Goal: Task Accomplishment & Management: Manage account settings

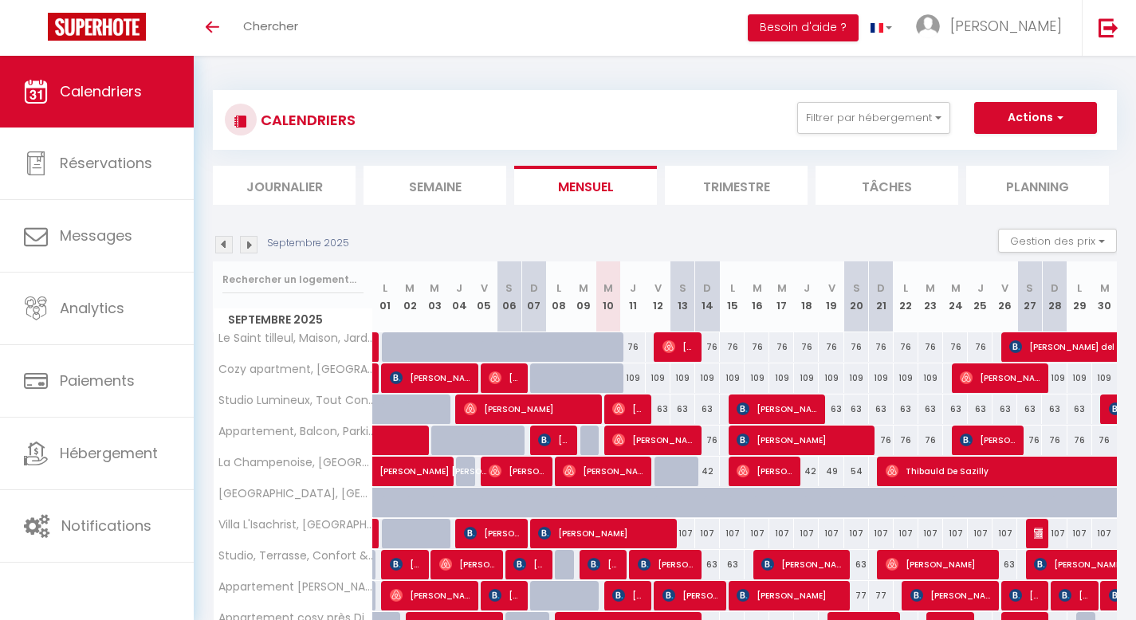
click at [303, 185] on li "Journalier" at bounding box center [284, 185] width 143 height 39
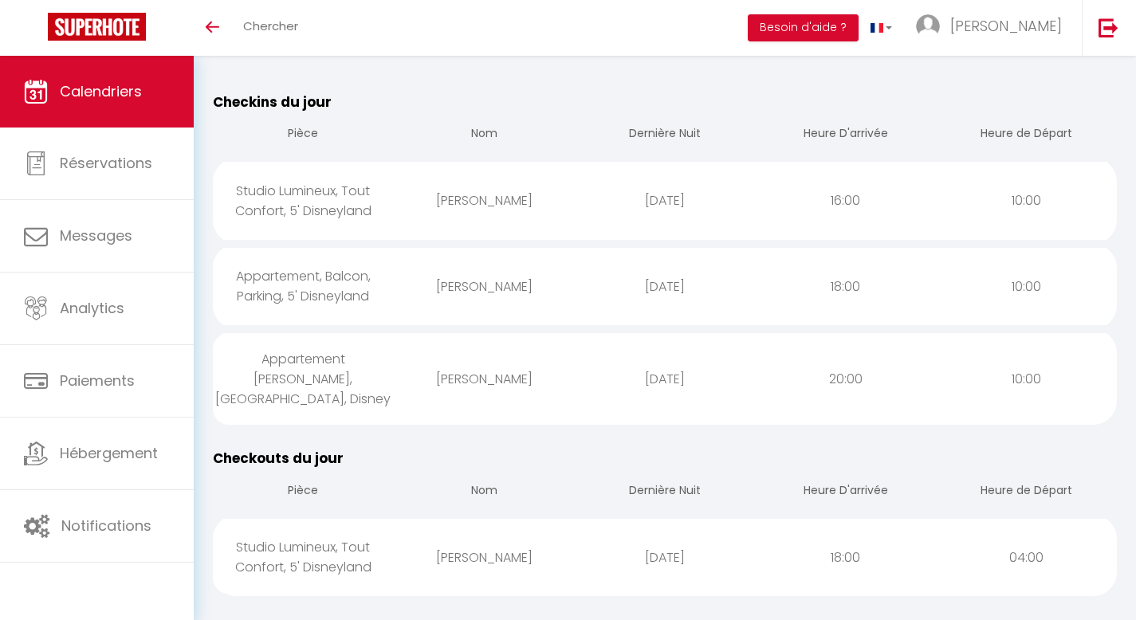
scroll to position [162, 0]
click at [313, 210] on div "Studio Lumineux, Tout Confort, 5' Disneyland" at bounding box center [303, 203] width 181 height 72
select select "0"
select select "1"
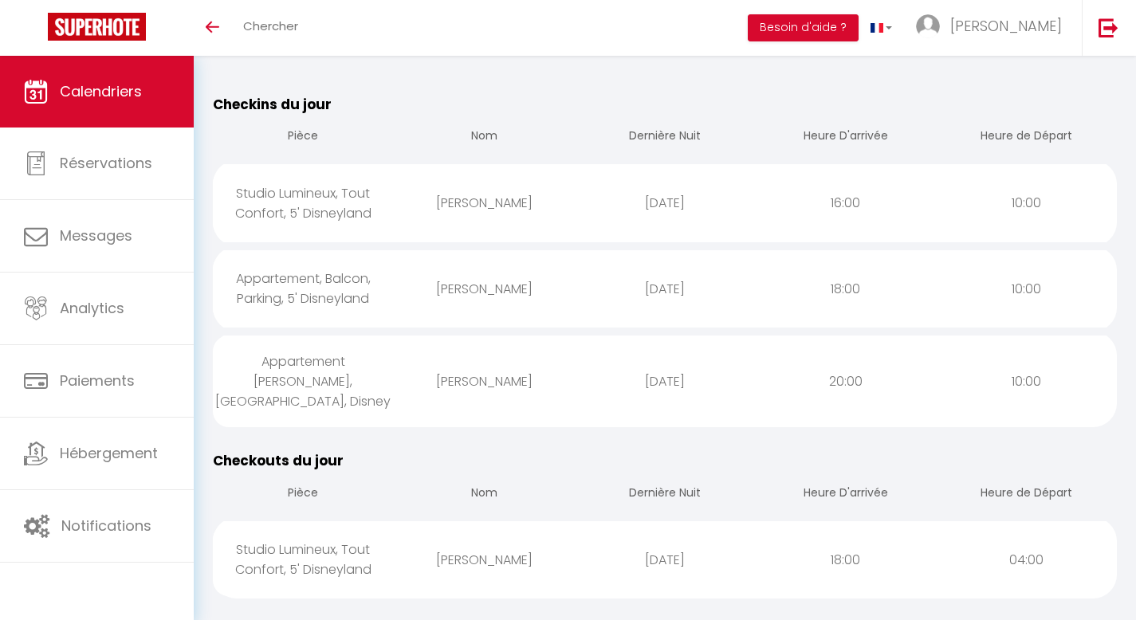
select select
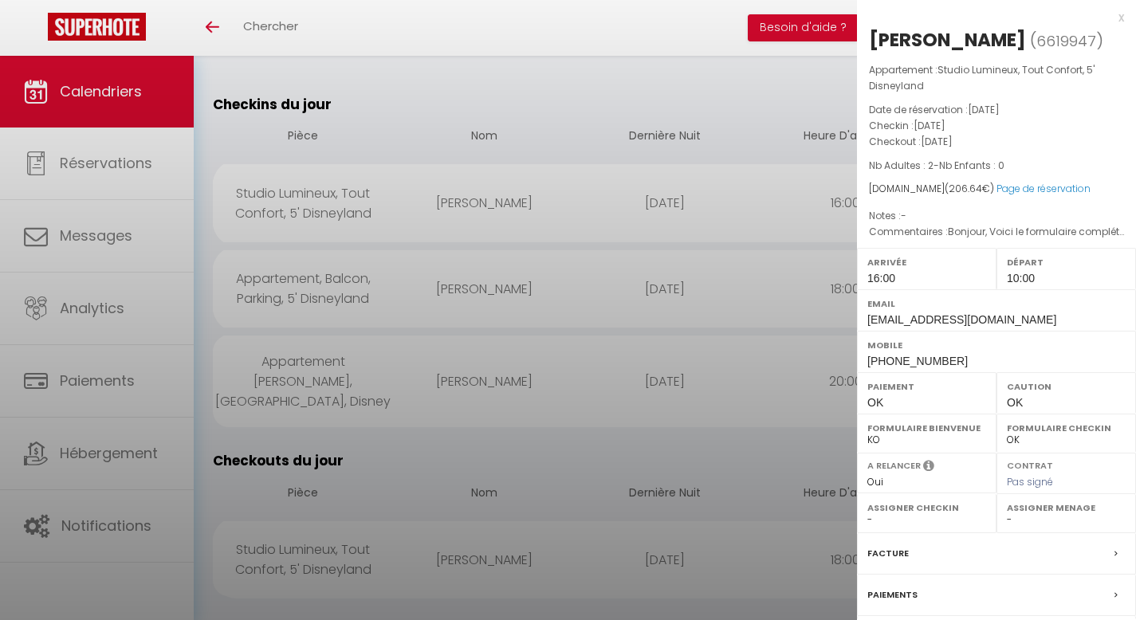
select select "39637"
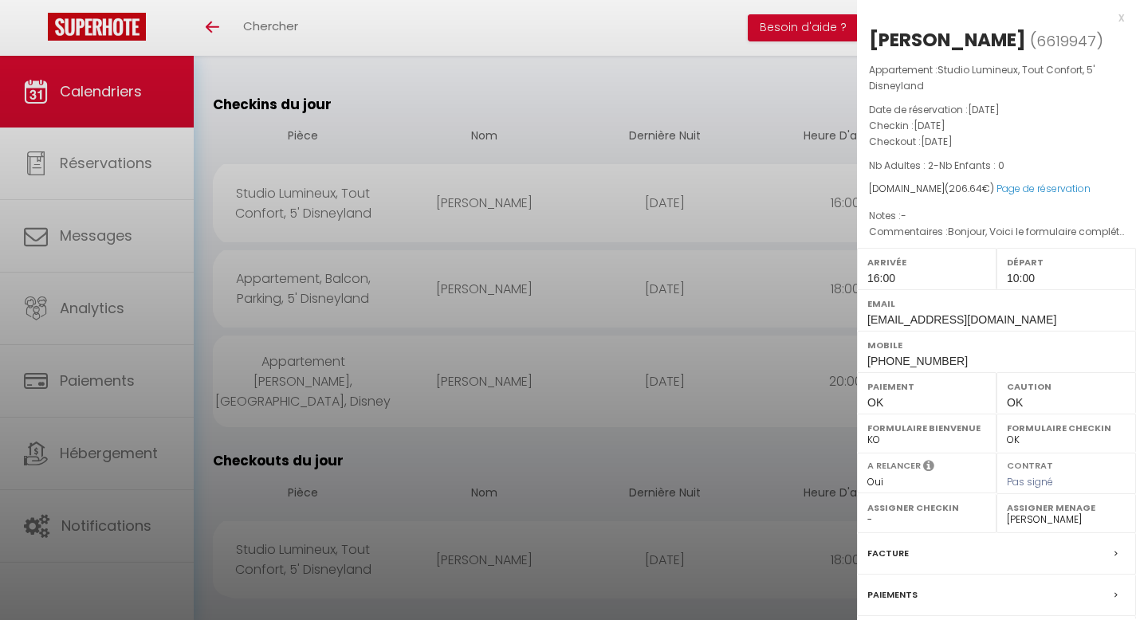
scroll to position [140, 0]
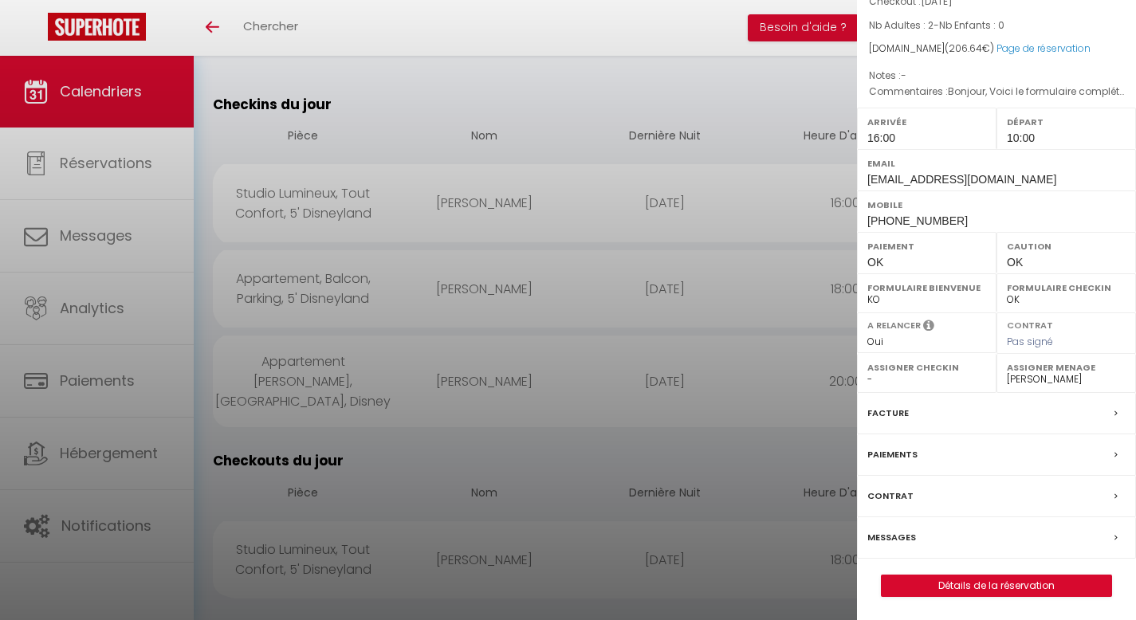
click at [900, 534] on label "Messages" at bounding box center [891, 537] width 49 height 17
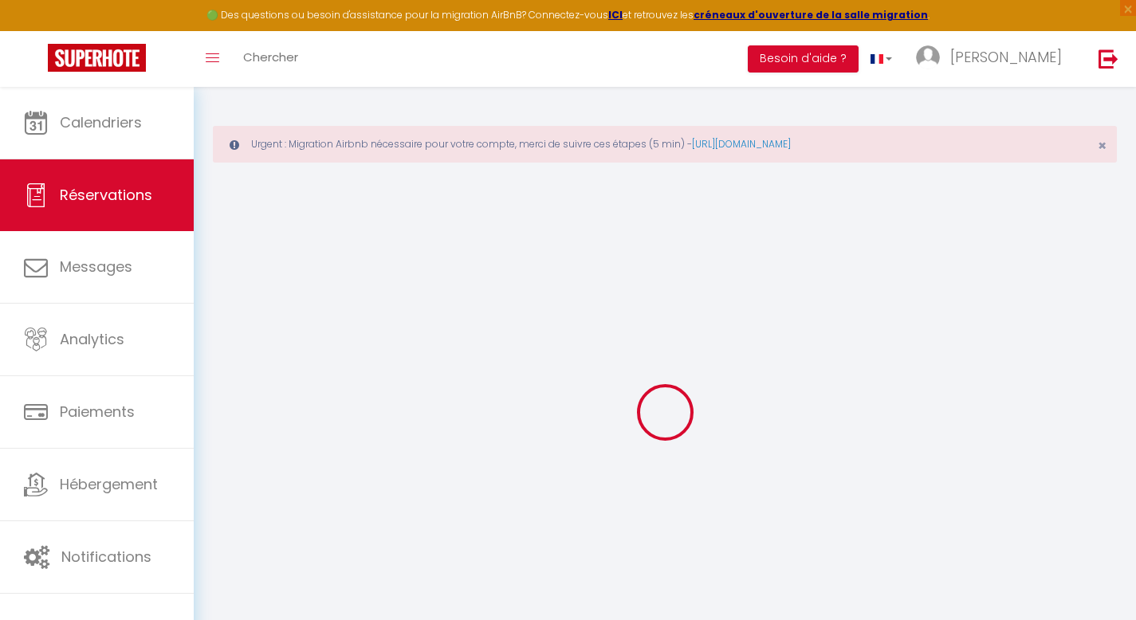
type input "Alexis"
type input "Rouillon"
type input "ew0sm80mvaho2b6zgtpx5iizdusg@reply.superhote.com"
type input "mr.nicolas-alexis@outlook.com"
type input "+33629200136"
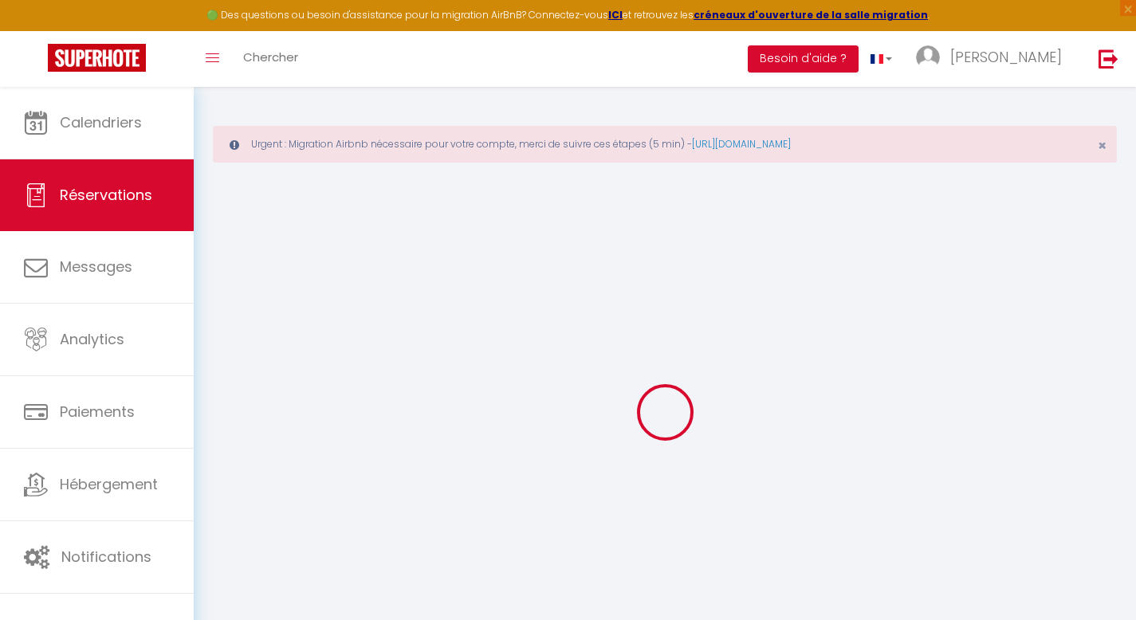
type input "0629200135"
select select
type input "29.68"
select select "40482"
select select "1"
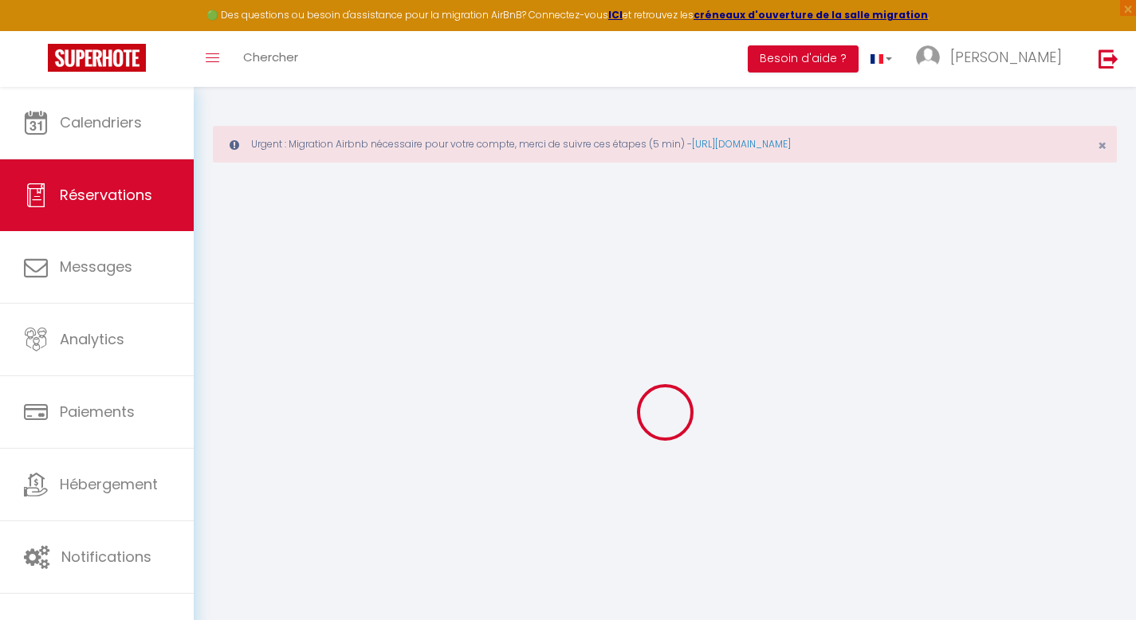
select select
type input "2"
select select "12"
select select
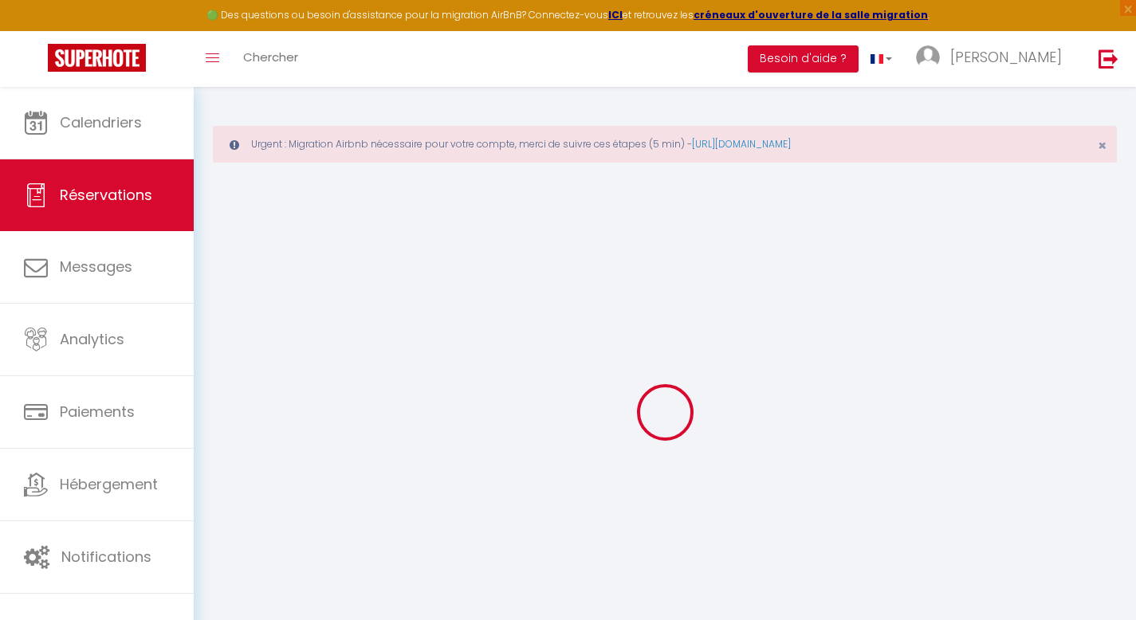
type input "148"
checkbox input "false"
type input "28.12"
select select "1"
type input "45"
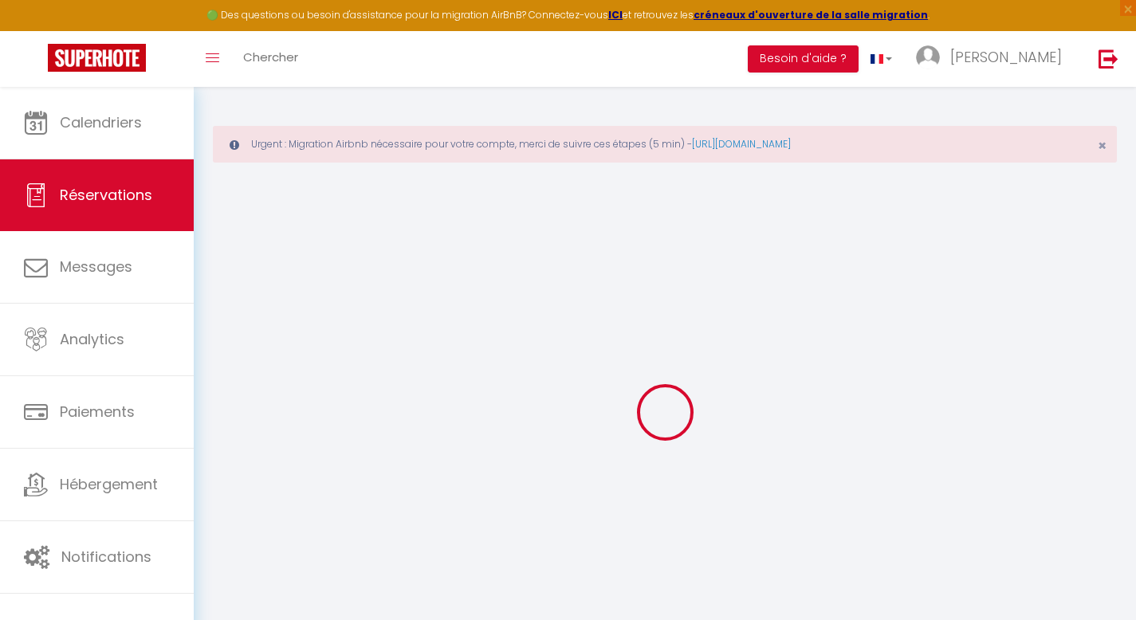
type input "0"
select select
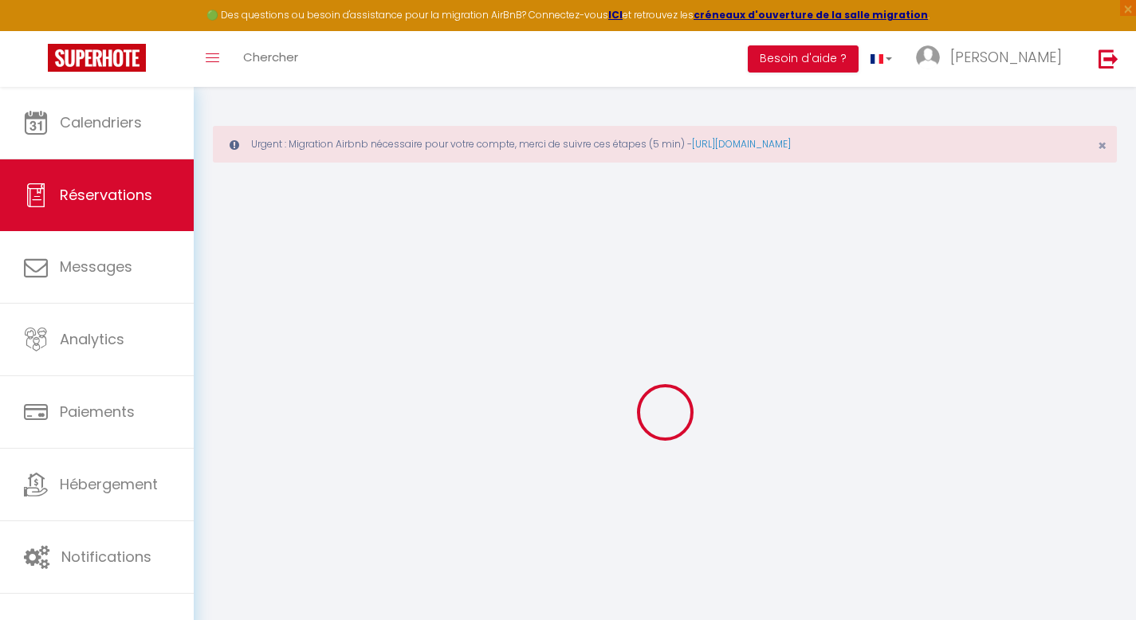
select select "15"
checkbox input "false"
select select
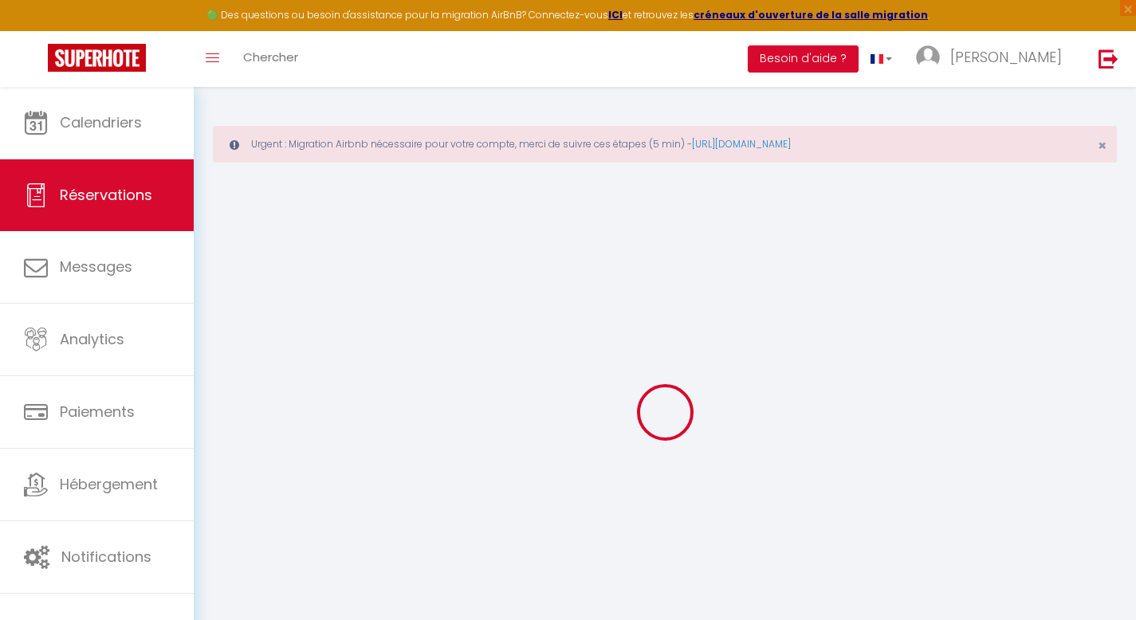
checkbox input "false"
select select
checkbox input "false"
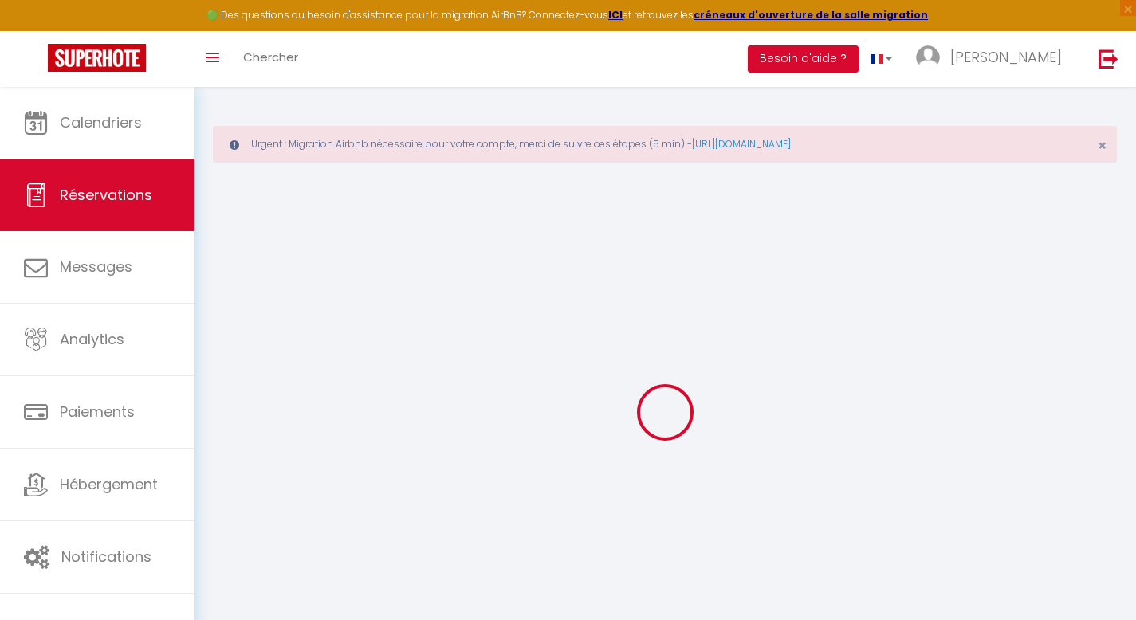
type voyageur0 "Bonjour, Voici le formulaire complété pour le réservation du 10 au 12 septembre…"
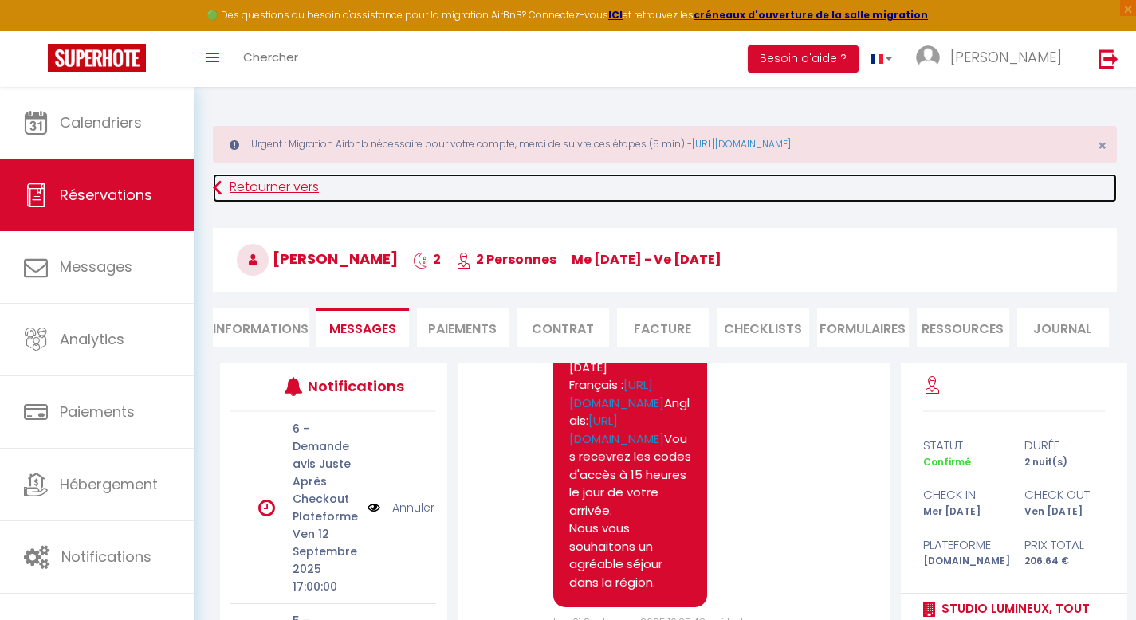
click at [304, 189] on link "Retourner vers" at bounding box center [665, 188] width 904 height 29
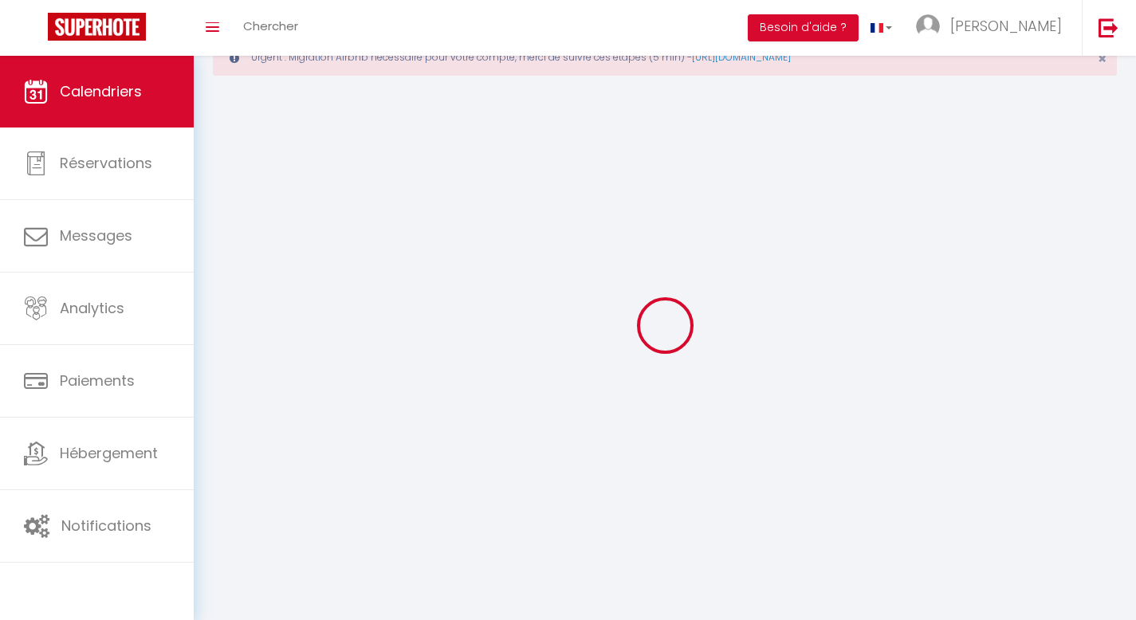
scroll to position [87, 0]
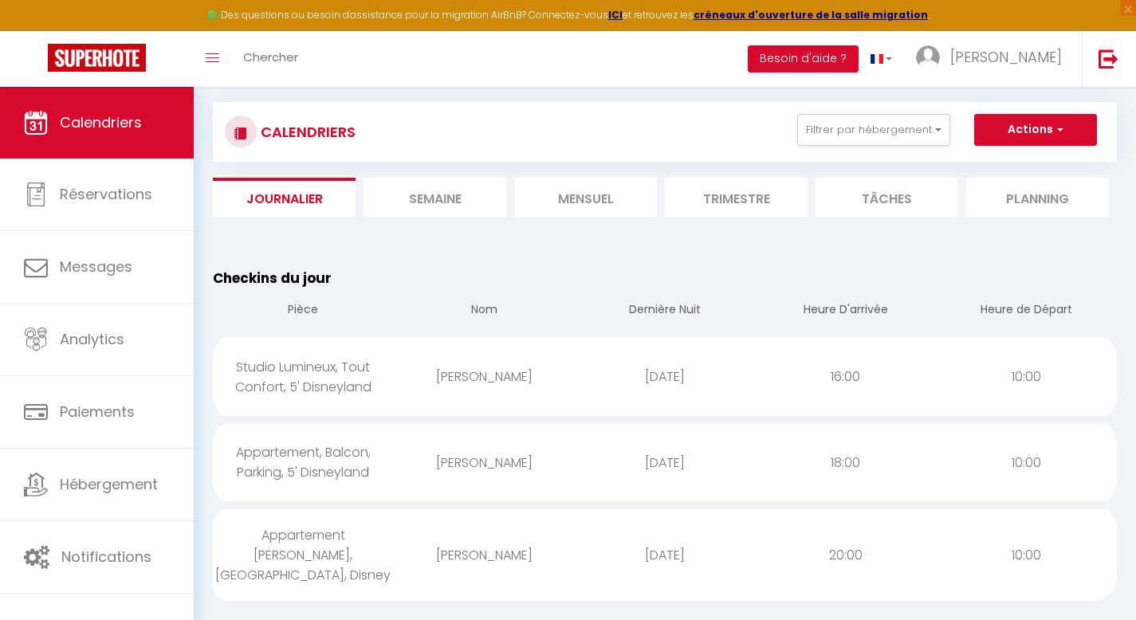
click at [314, 463] on div "Appartement, Balcon, Parking, 5' Disneyland" at bounding box center [303, 462] width 181 height 72
select select "0"
select select "1"
select select
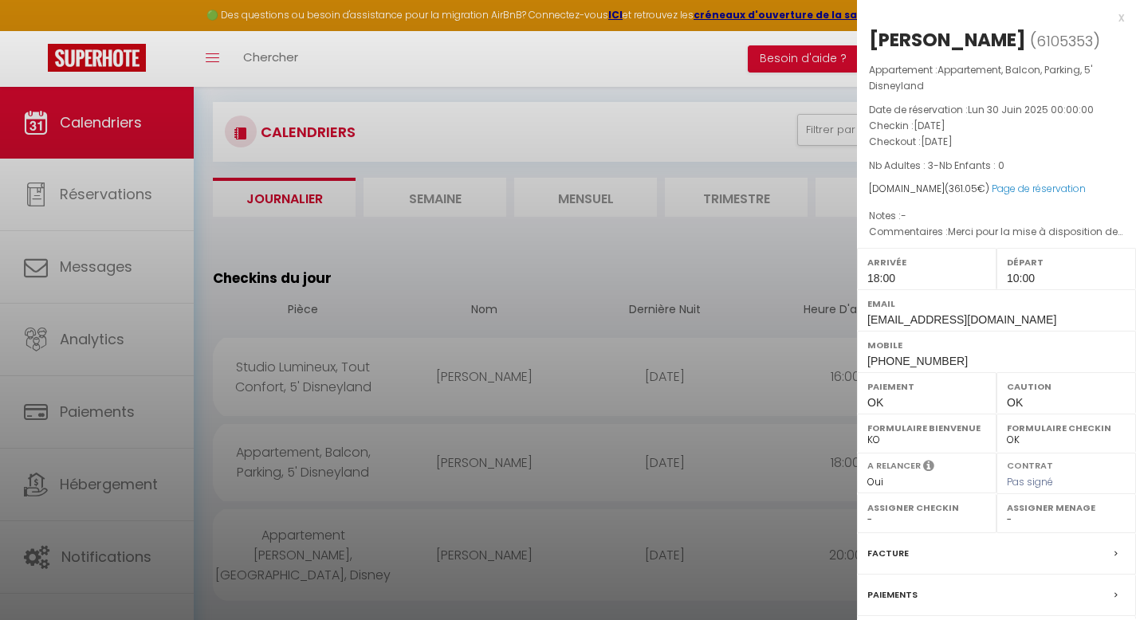
select select "25815"
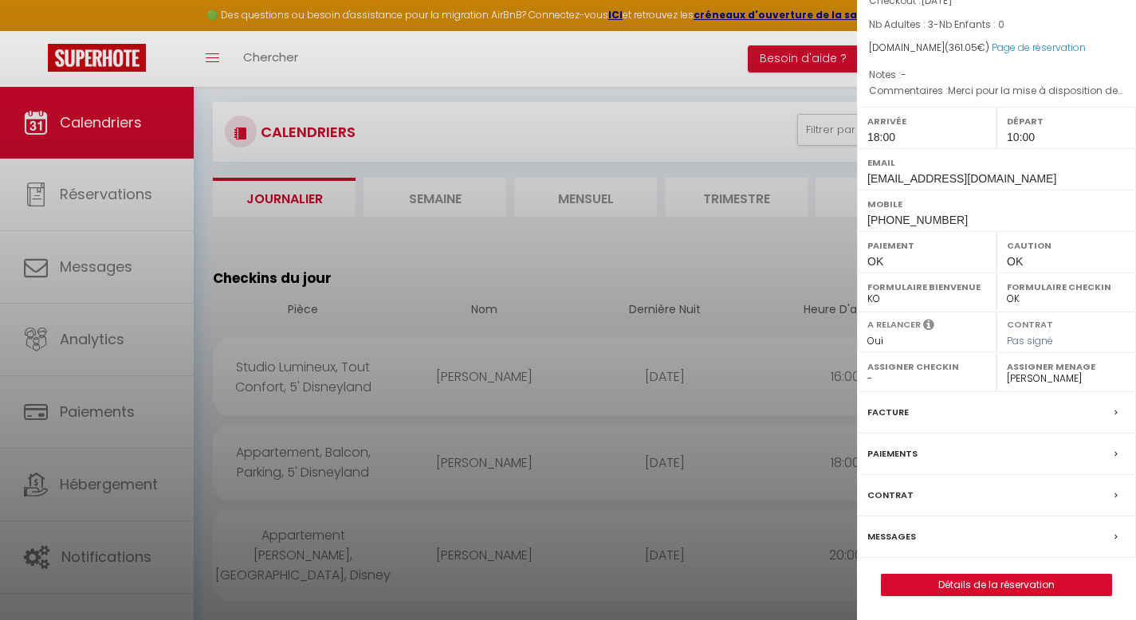
scroll to position [166, 0]
click at [885, 537] on label "Messages" at bounding box center [891, 536] width 49 height 17
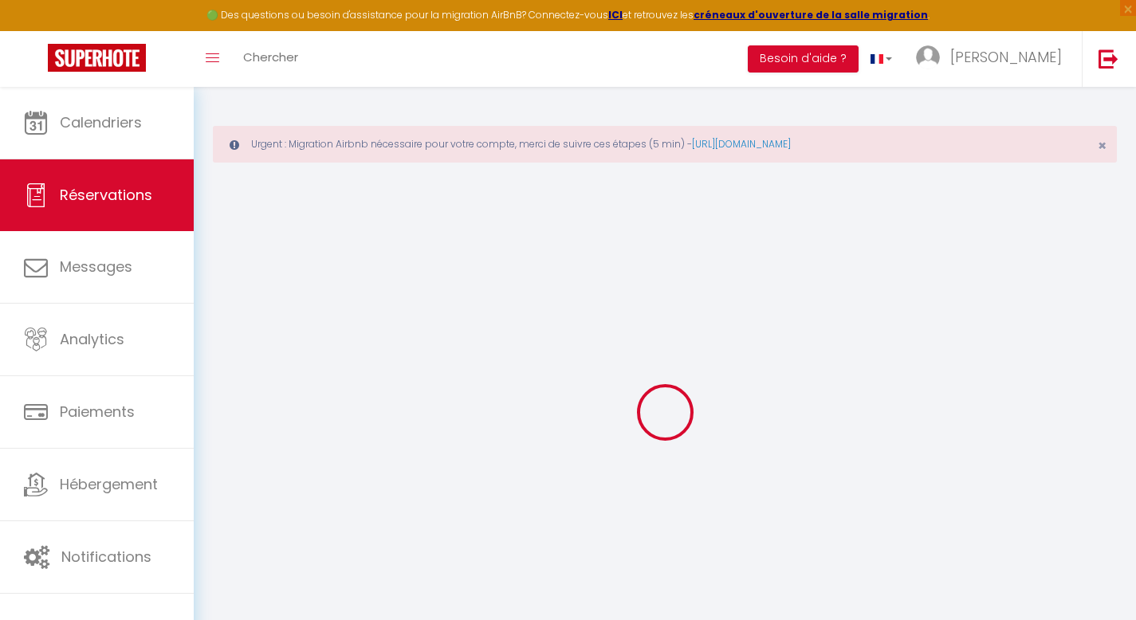
select select
checkbox input "false"
type voyageur0 "Merci pour la mise à disposition de votre appartement L heure d arrivée est app…"
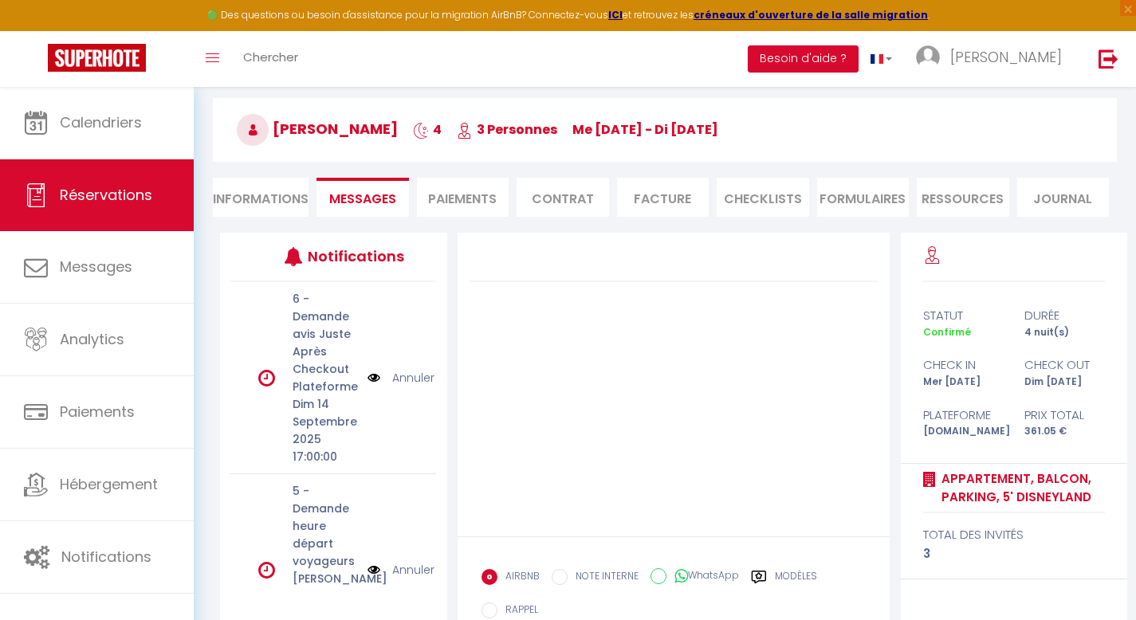
scroll to position [135, 0]
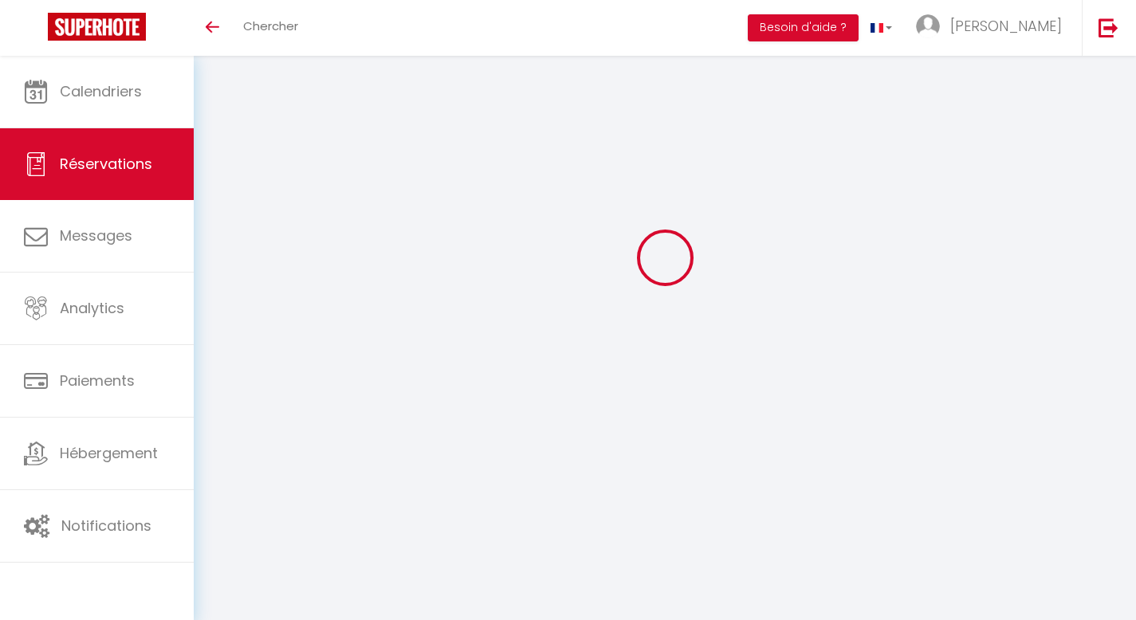
select select
checkbox input "false"
type voyageur0 "Merci pour la mise à disposition de votre appartement L heure d arrivée est app…"
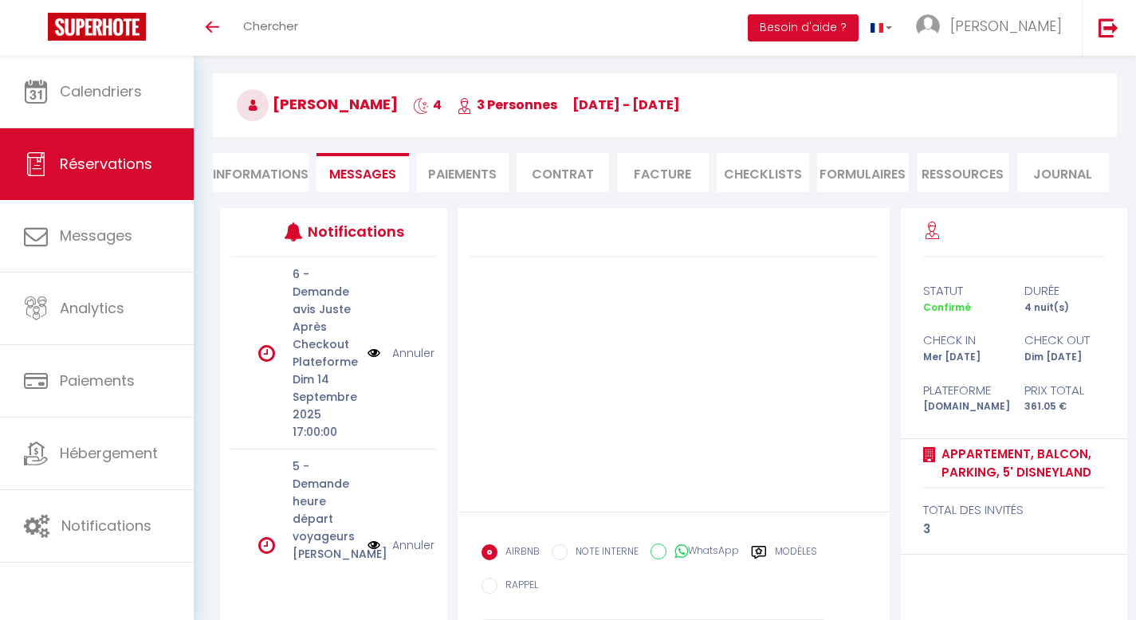
click at [795, 93] on h3 "[PERSON_NAME] 4 3 Personnes [DATE] - [DATE]" at bounding box center [665, 105] width 904 height 64
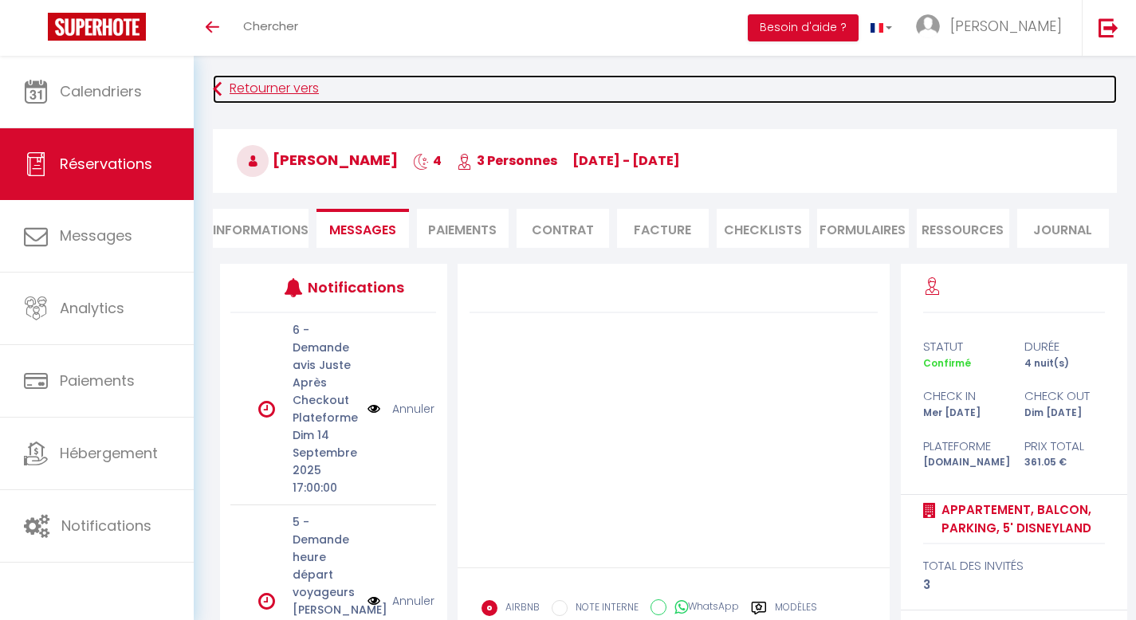
click at [296, 92] on link "Retourner vers" at bounding box center [665, 89] width 904 height 29
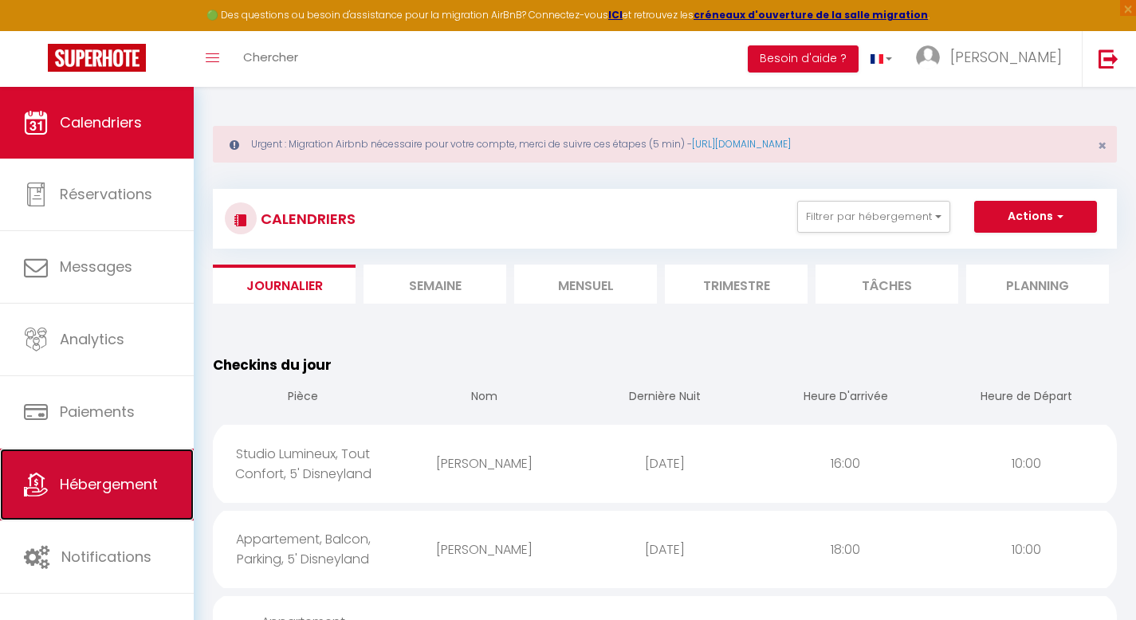
click at [130, 482] on span "Hébergement" at bounding box center [109, 484] width 98 height 20
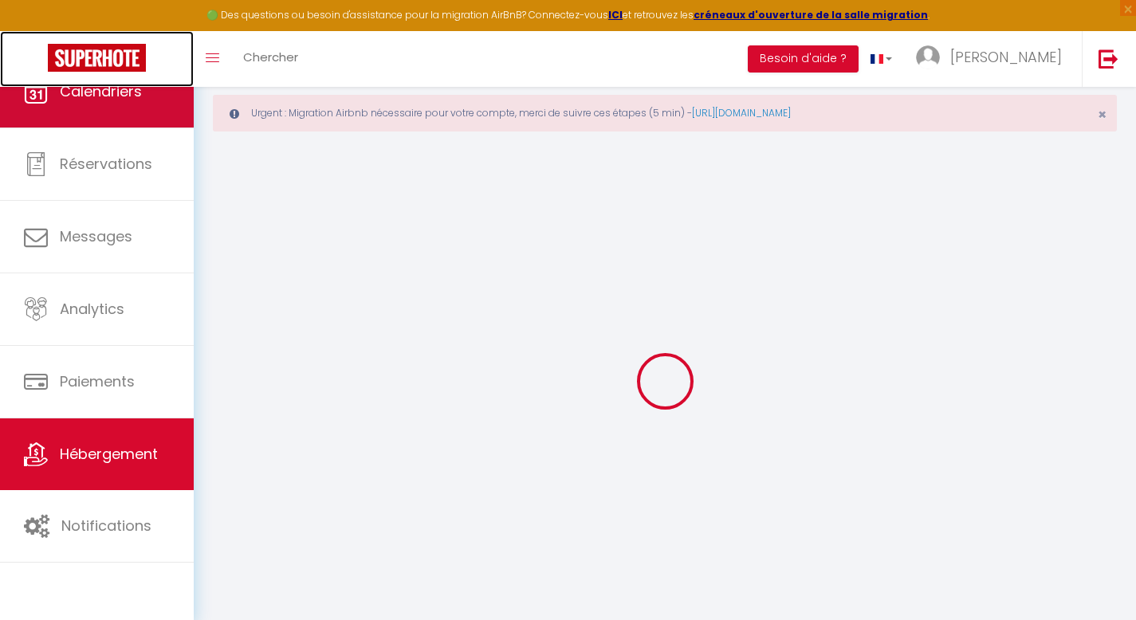
click at [115, 84] on link at bounding box center [97, 59] width 194 height 56
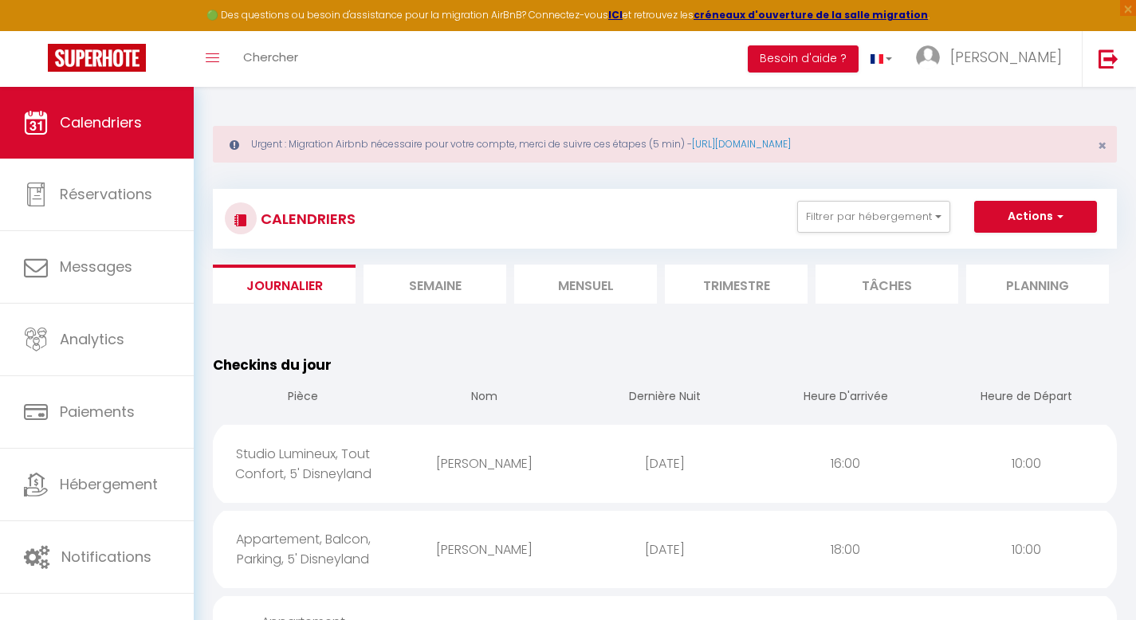
click at [604, 286] on li "Mensuel" at bounding box center [585, 284] width 143 height 39
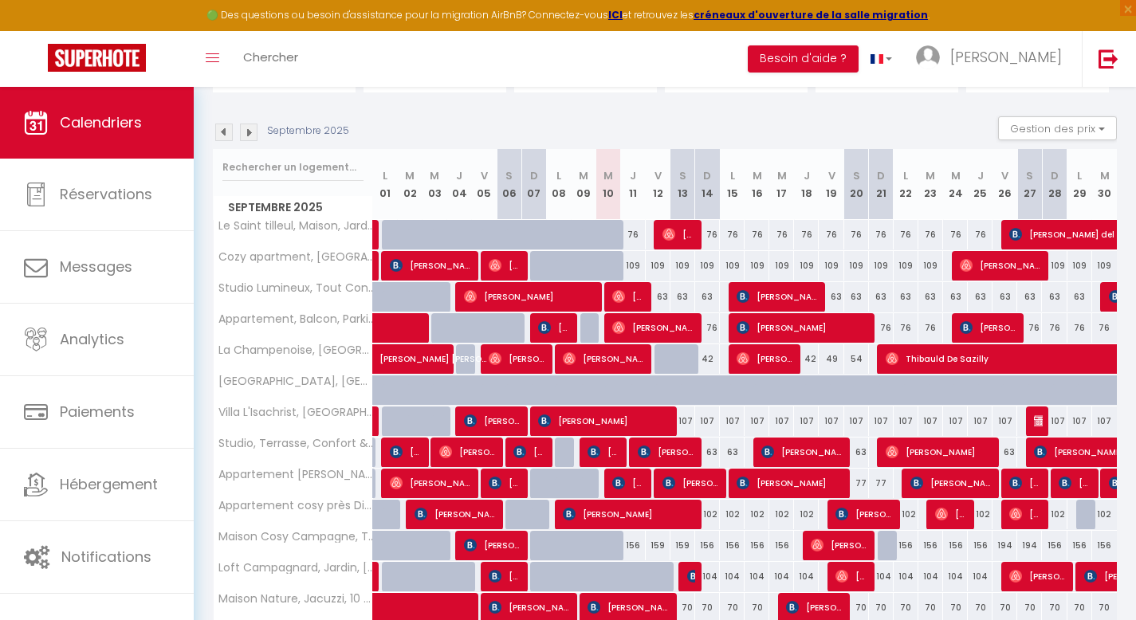
scroll to position [202, 0]
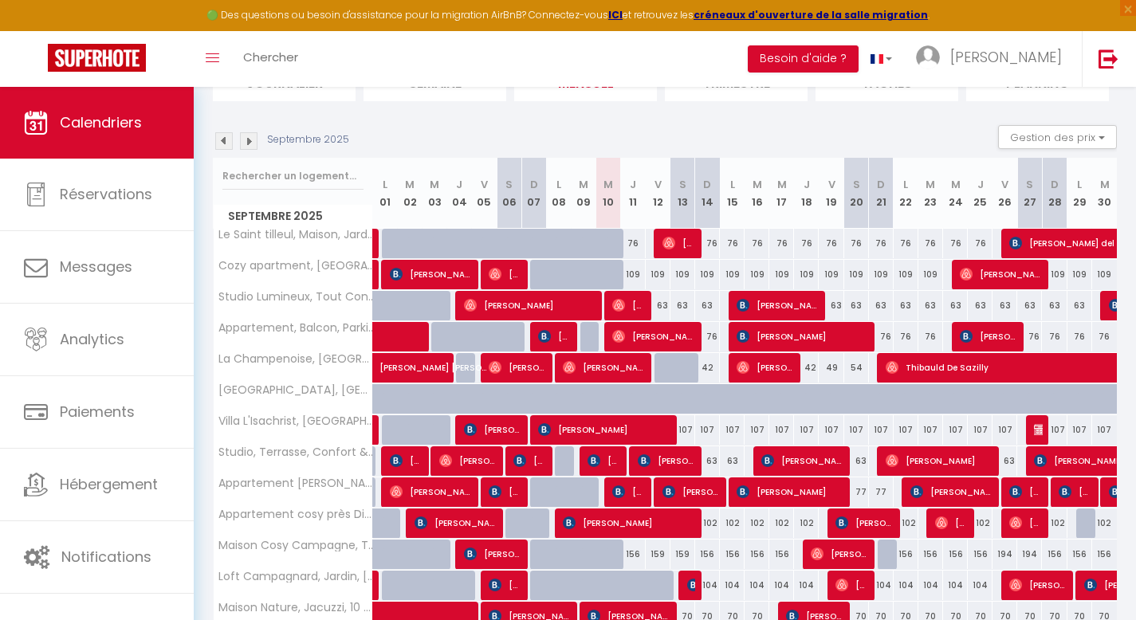
click at [224, 143] on img at bounding box center [224, 141] width 18 height 18
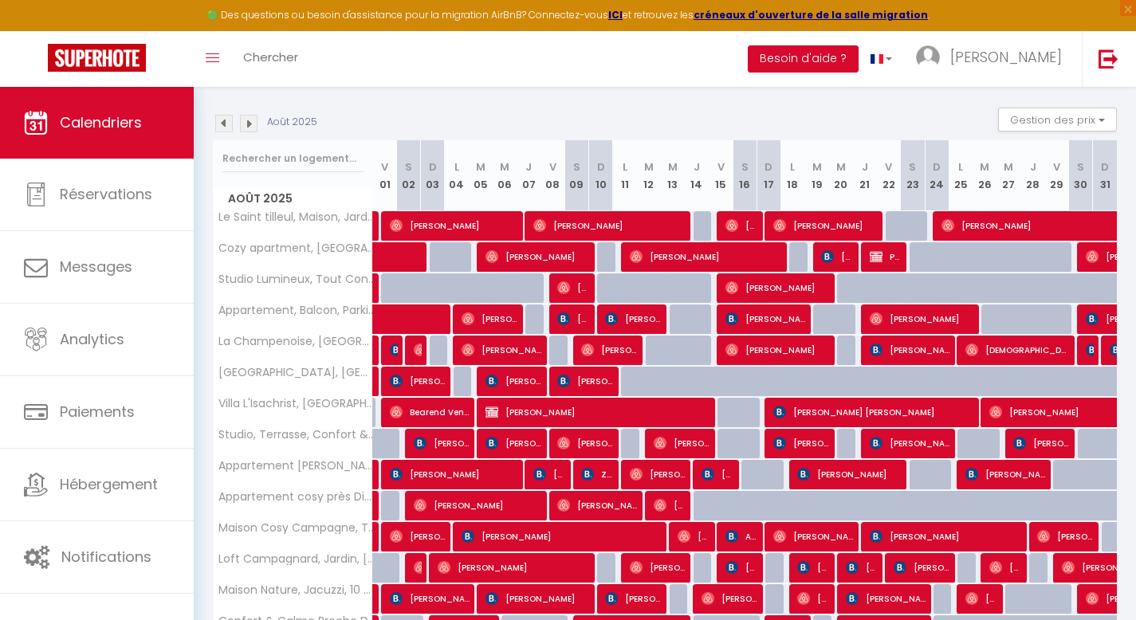
scroll to position [218, 0]
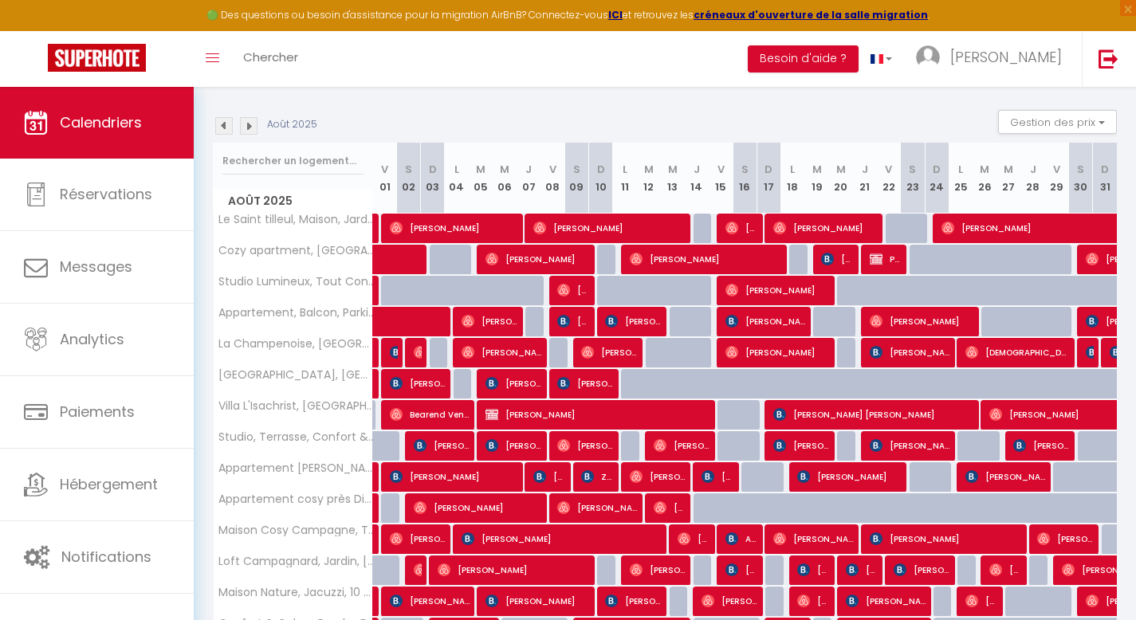
click at [224, 124] on img at bounding box center [224, 126] width 18 height 18
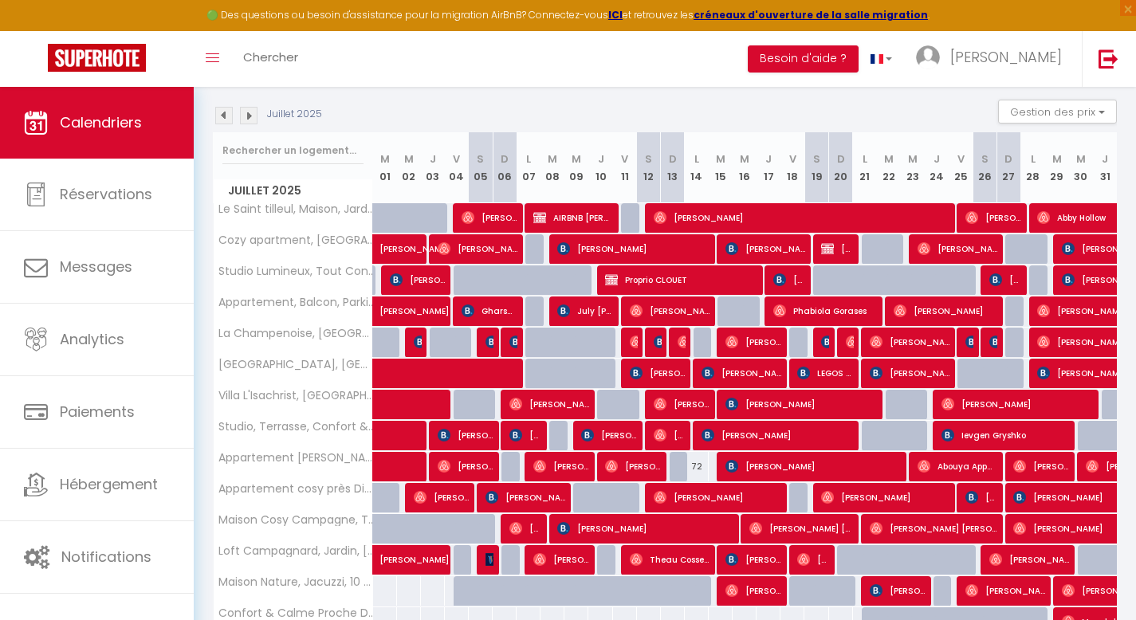
scroll to position [224, 0]
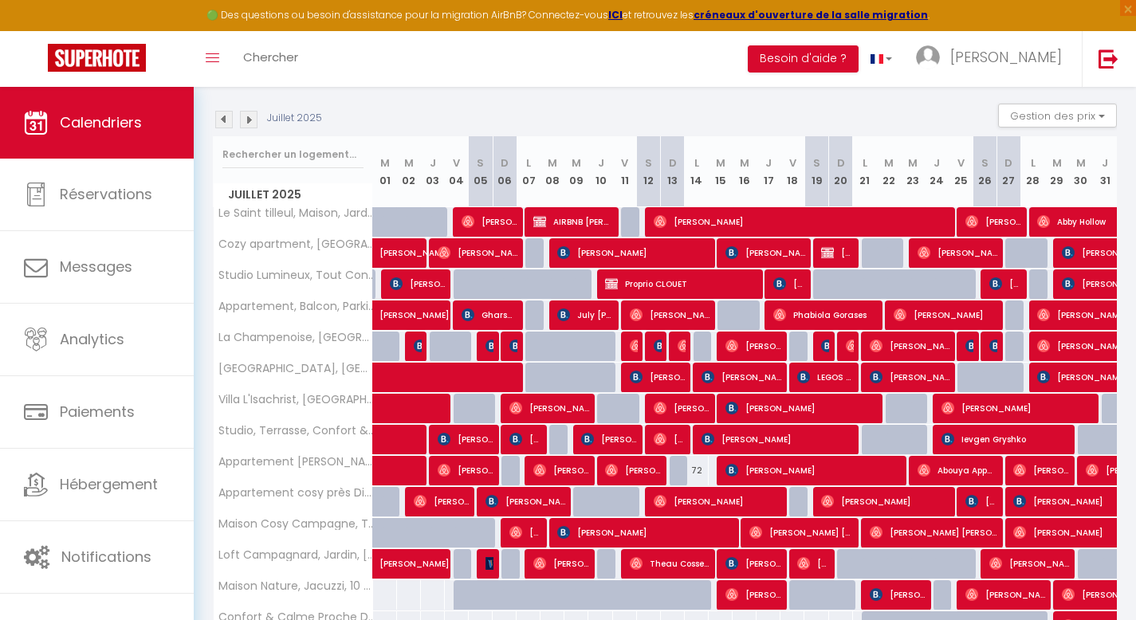
click at [544, 65] on div "Toggle menubar Chercher BUTTON Besoin d'aide ? [PERSON_NAME] Équipe" at bounding box center [620, 59] width 1008 height 56
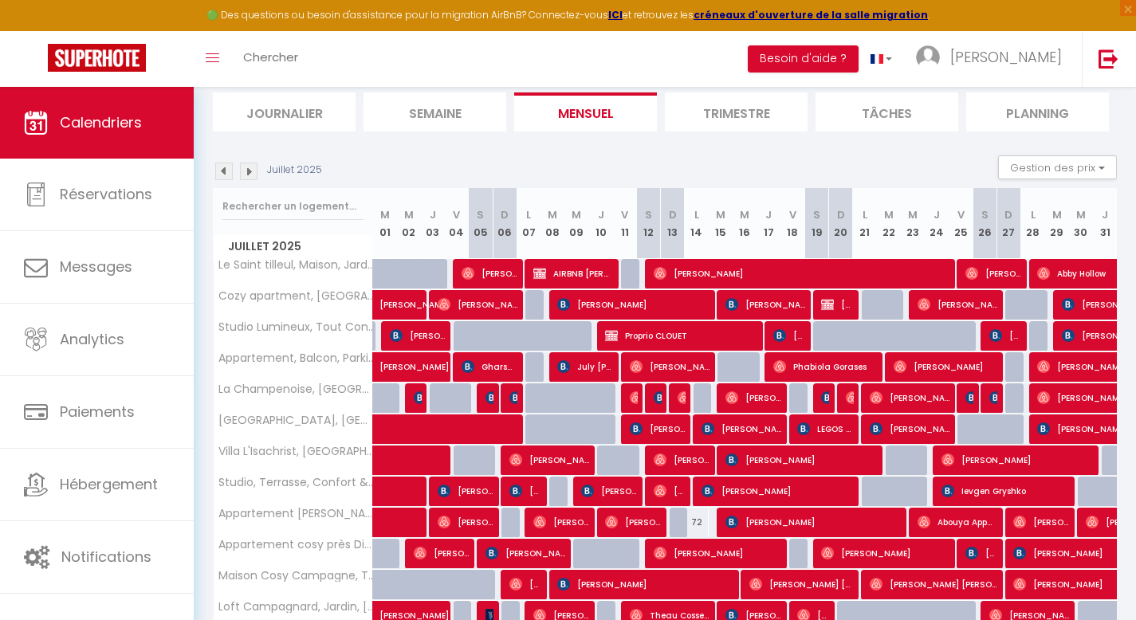
scroll to position [173, 0]
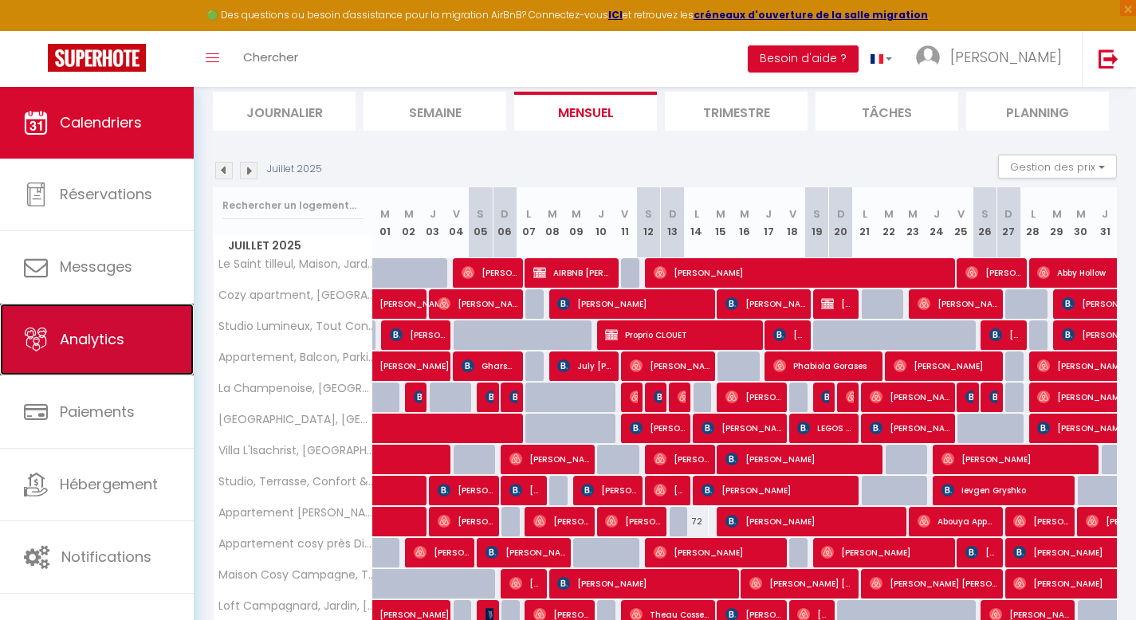
click at [76, 342] on span "Analytics" at bounding box center [92, 339] width 65 height 20
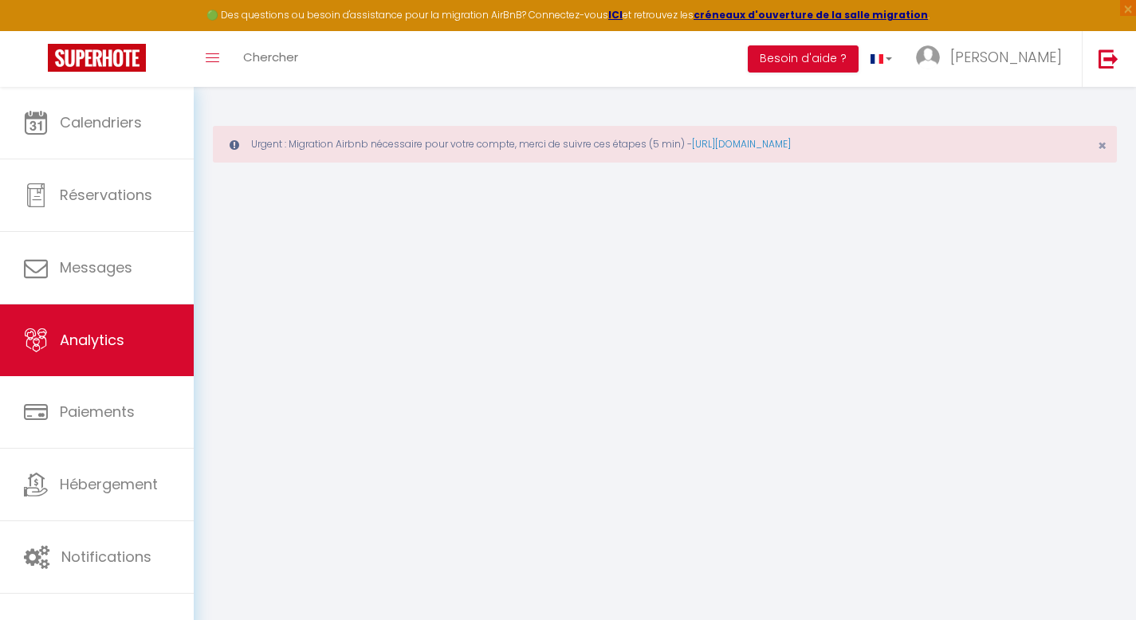
select select "2025"
select select "9"
